Goal: Task Accomplishment & Management: Use online tool/utility

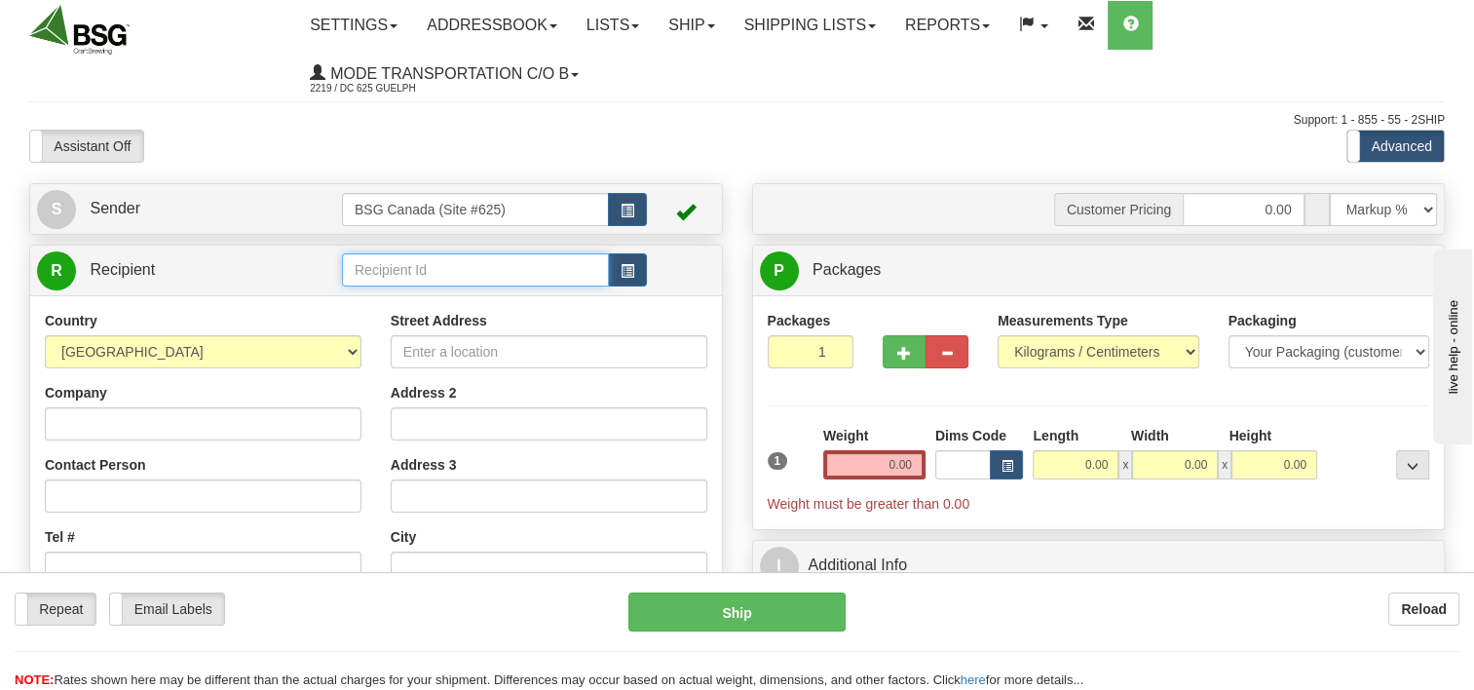
click at [479, 277] on input "text" at bounding box center [475, 269] width 267 height 33
click at [475, 330] on div "PANIZA BREWERY CO" at bounding box center [471, 327] width 248 height 21
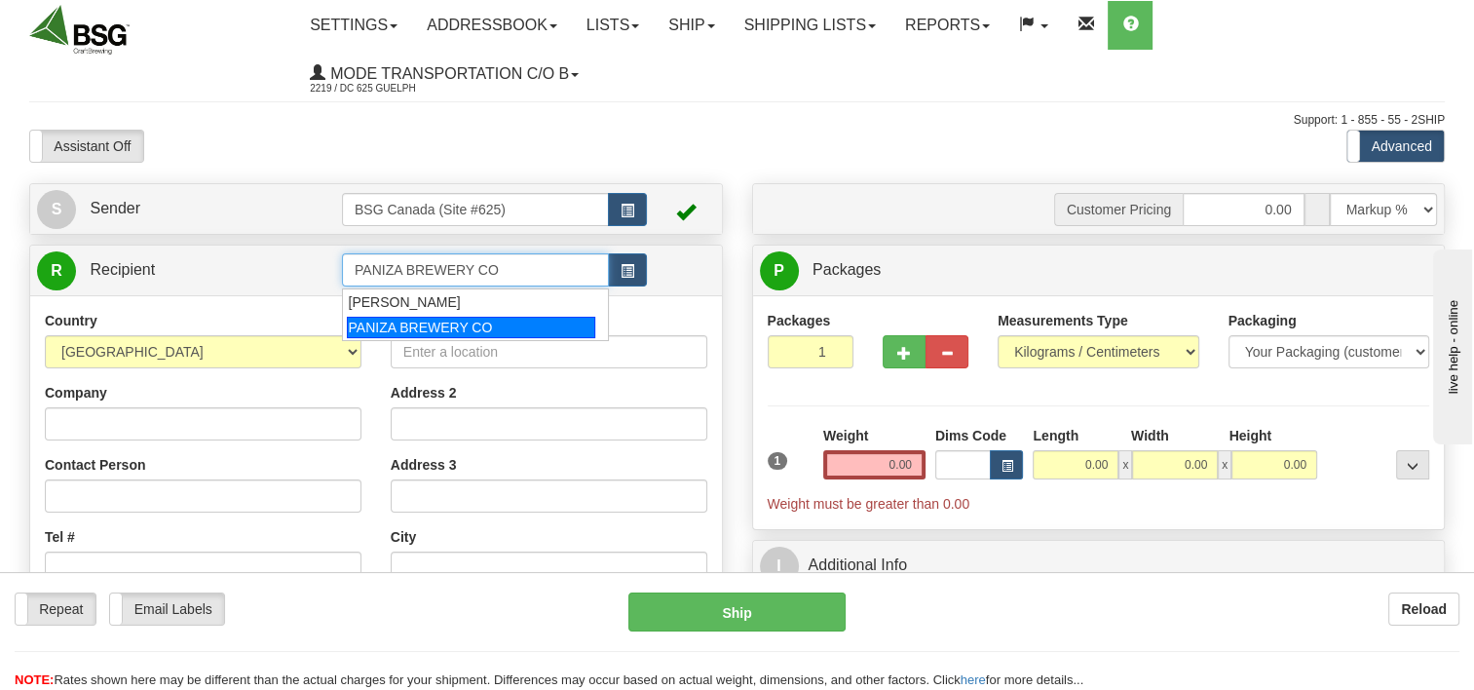
type input "PANIZA BREWERY CO"
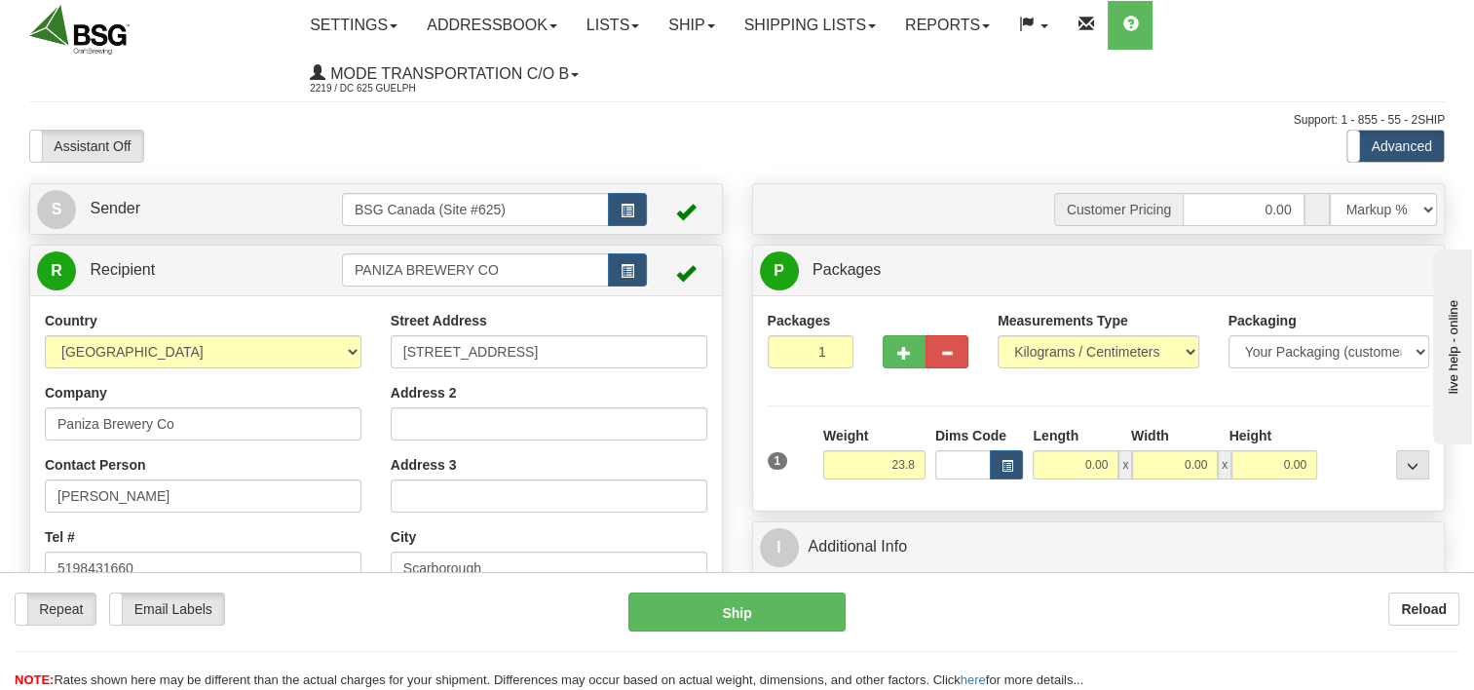
type input "23.80"
click at [987, 403] on div "Packages 1 1 Measurements Type" at bounding box center [1099, 403] width 662 height 185
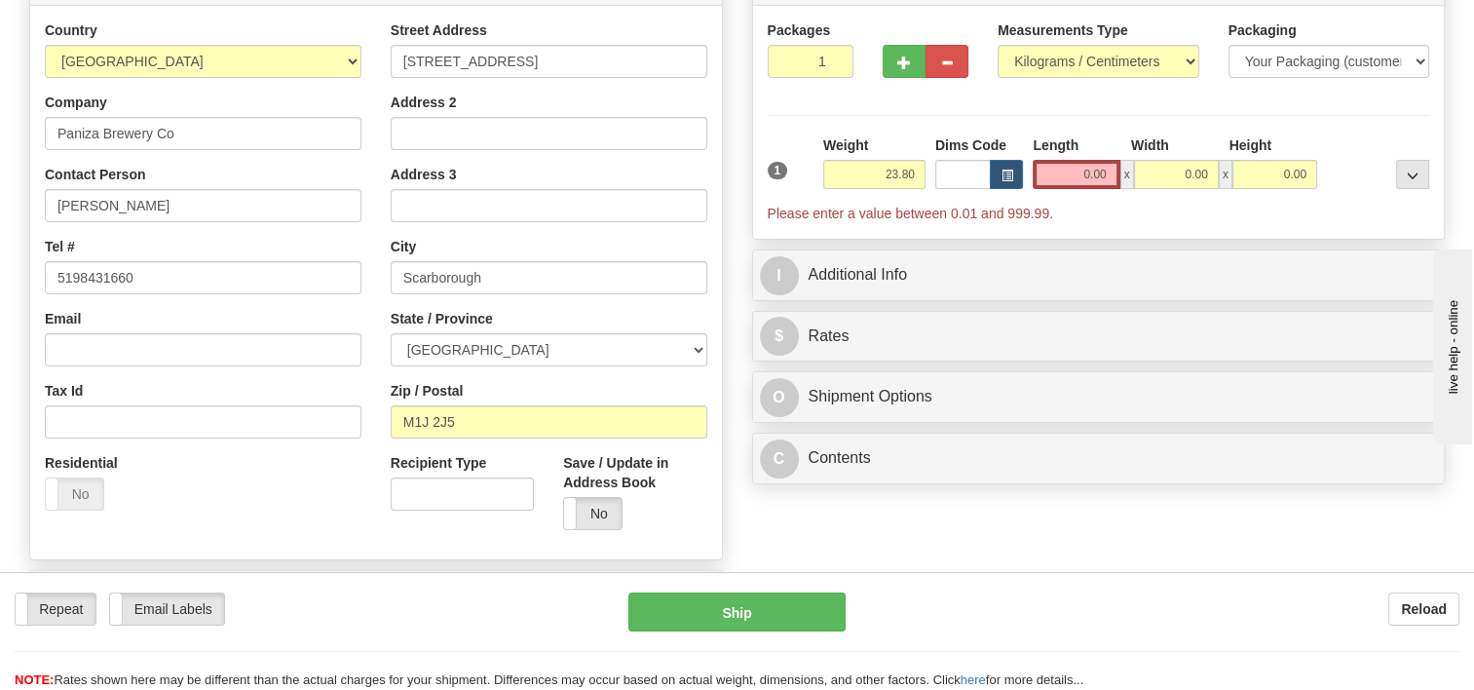
scroll to position [292, 0]
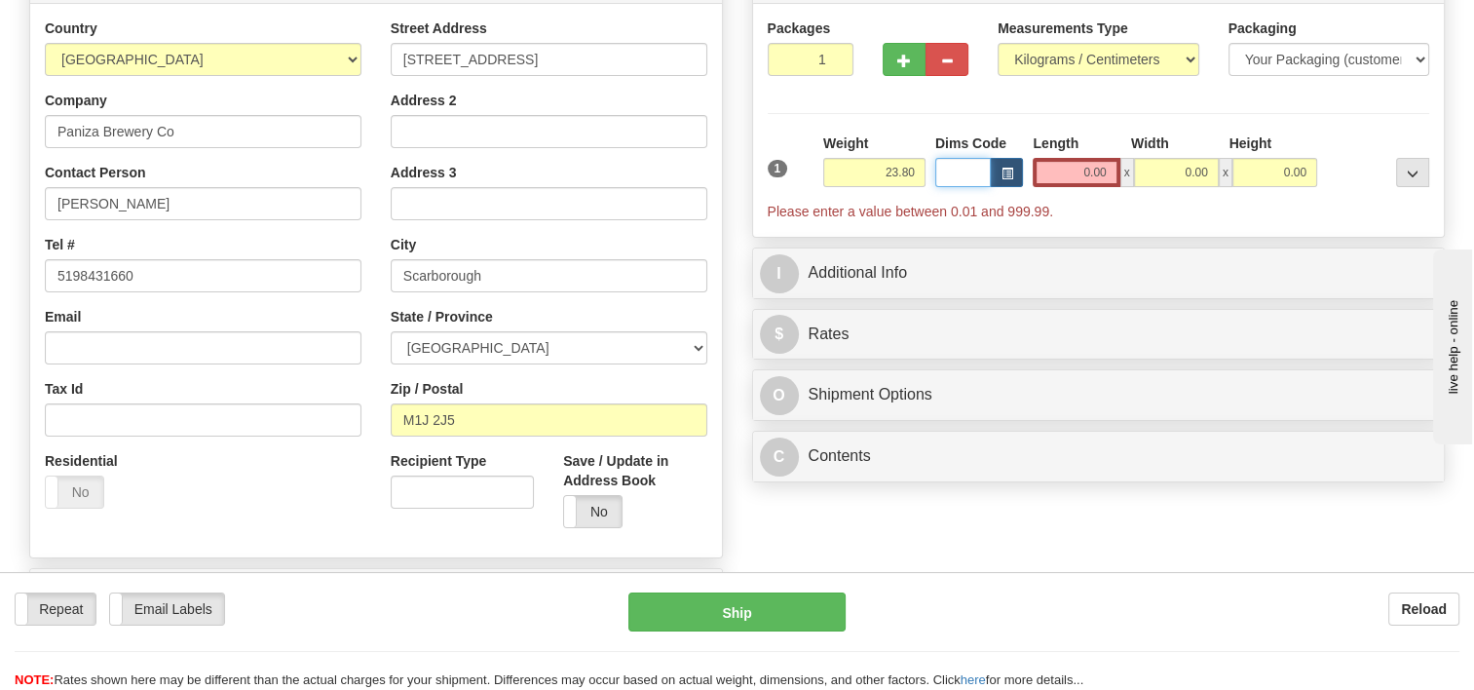
drag, startPoint x: 986, startPoint y: 170, endPoint x: 1011, endPoint y: 168, distance: 25.4
click at [987, 170] on input "Dims Code" at bounding box center [963, 172] width 57 height 29
click at [1011, 169] on span "button" at bounding box center [1007, 174] width 12 height 11
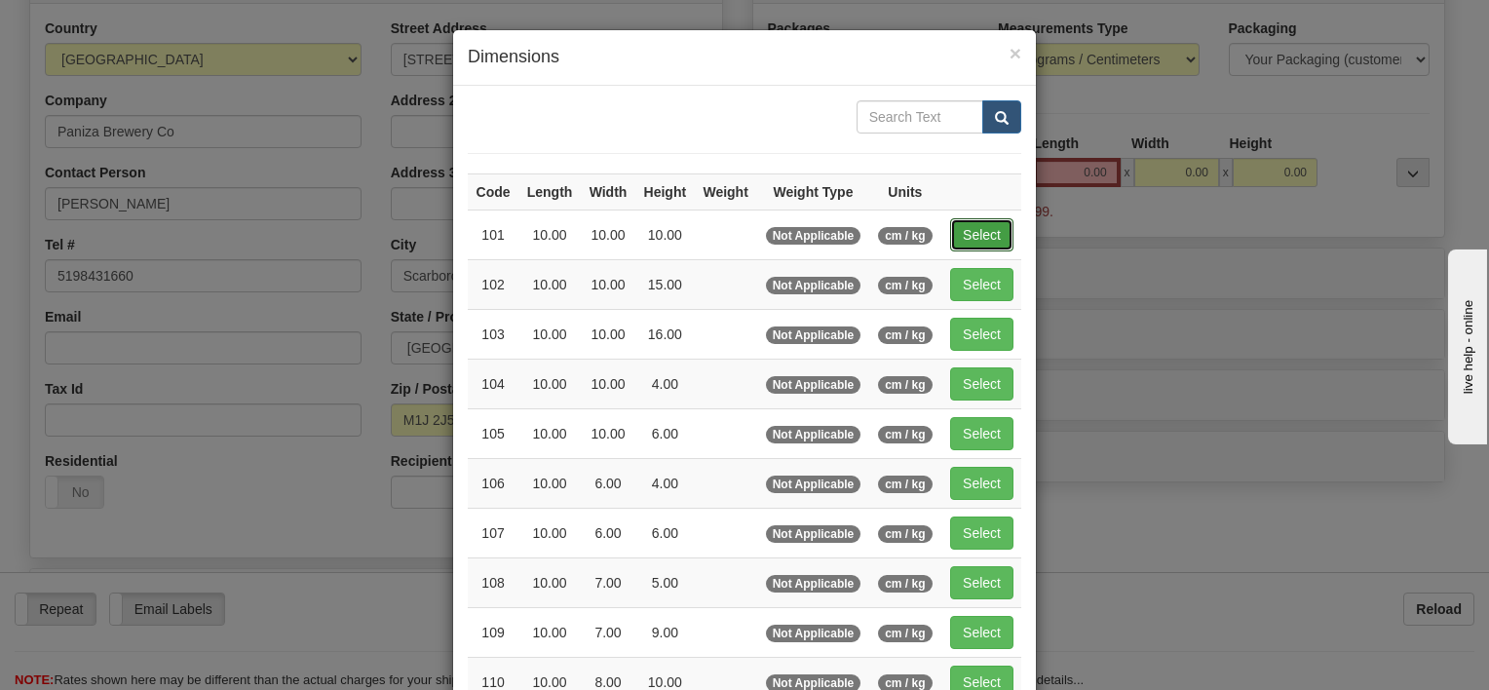
click at [967, 238] on button "Select" at bounding box center [981, 234] width 63 height 33
type input "101"
type input "10.00"
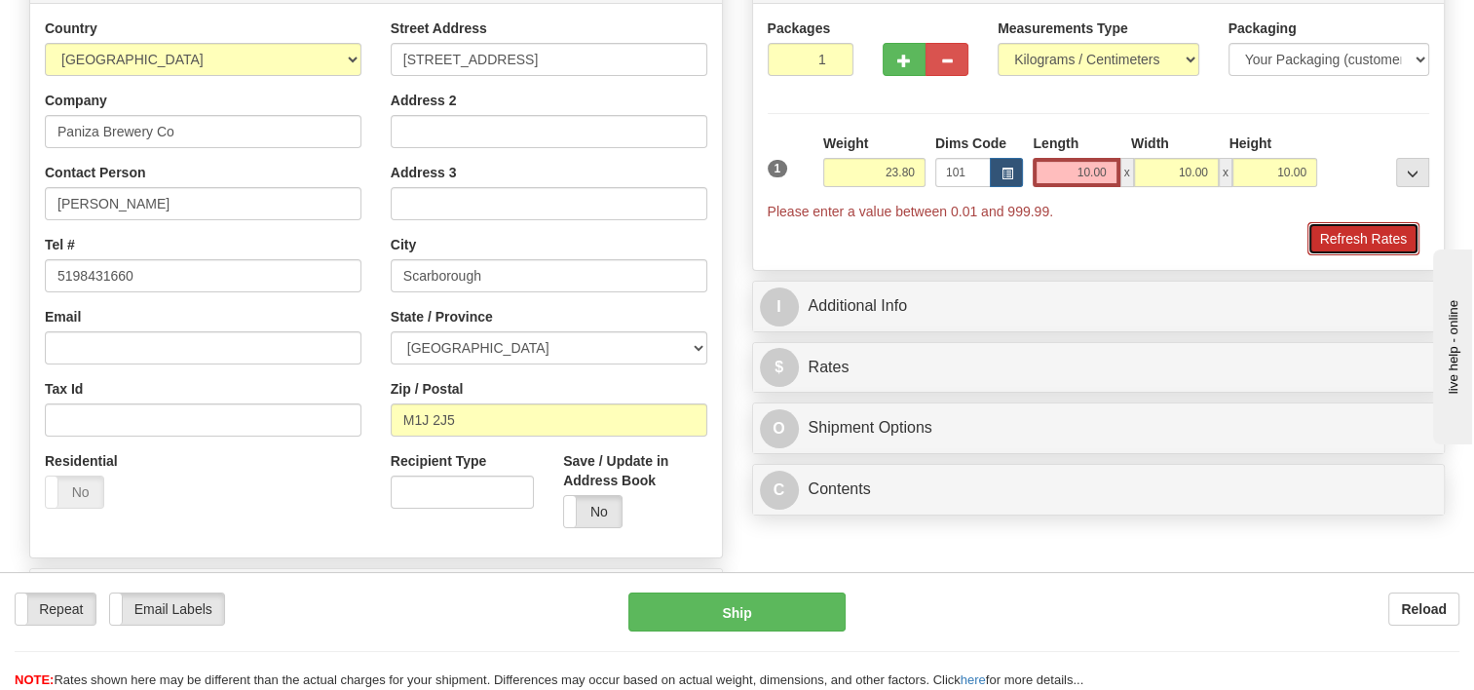
click at [1372, 230] on button "Refresh Rates" at bounding box center [1363, 238] width 112 height 33
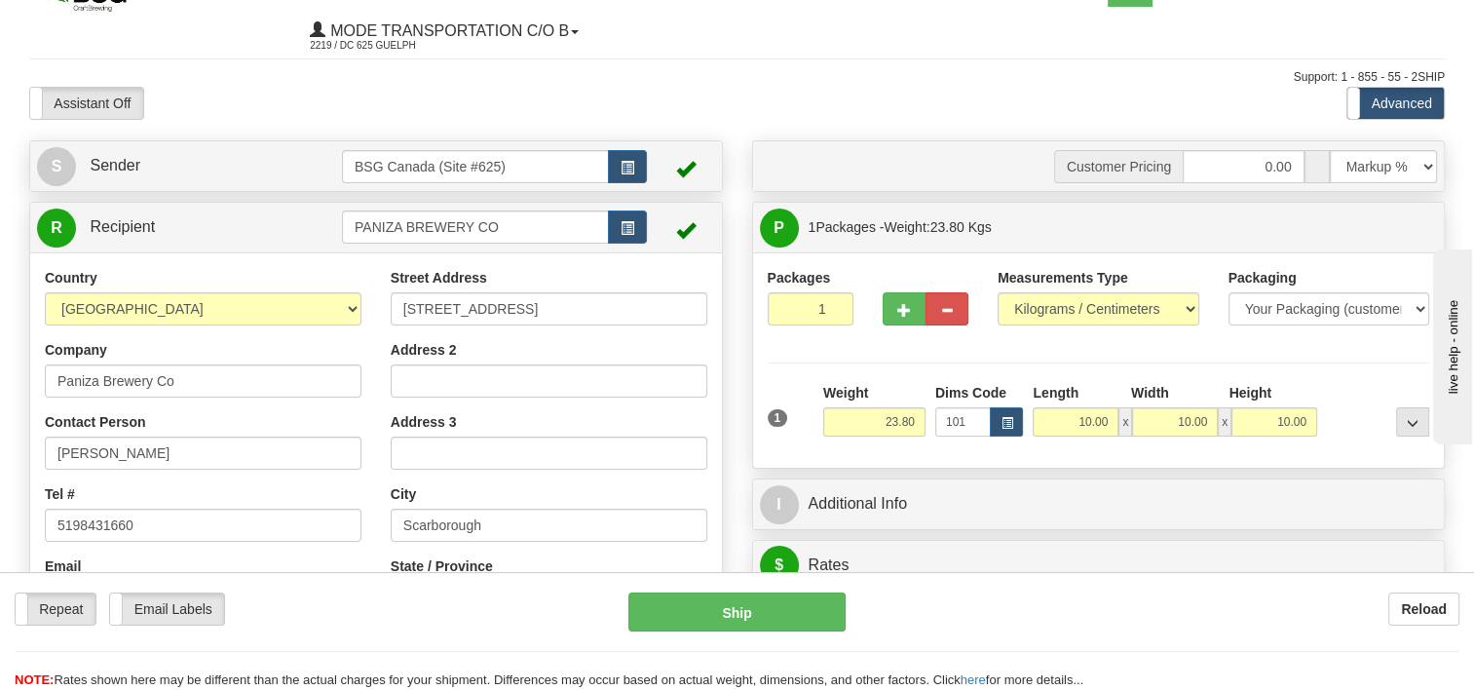
scroll to position [0, 0]
